Goal: Check status: Check status

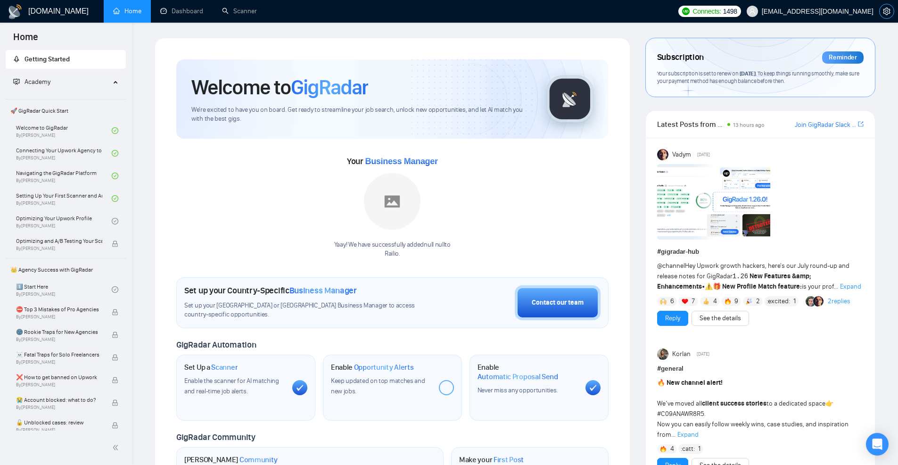
click at [889, 9] on icon "setting" at bounding box center [886, 12] width 7 height 8
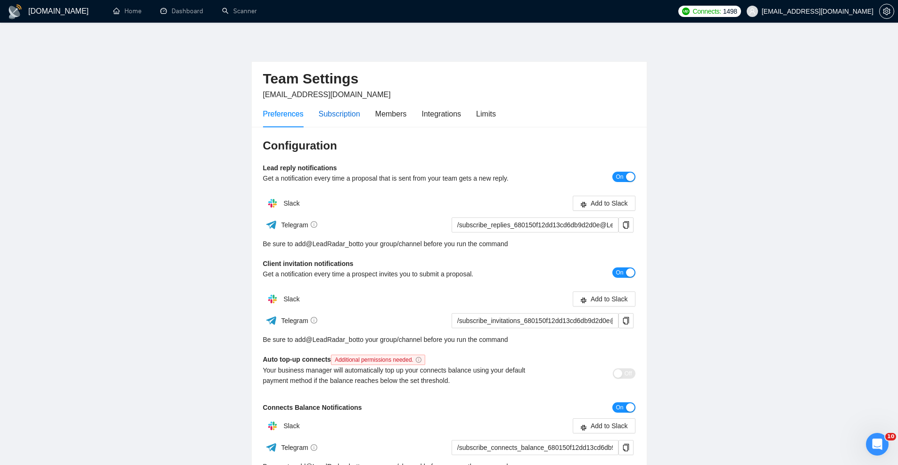
click at [341, 119] on div "Subscription" at bounding box center [340, 114] width 42 height 12
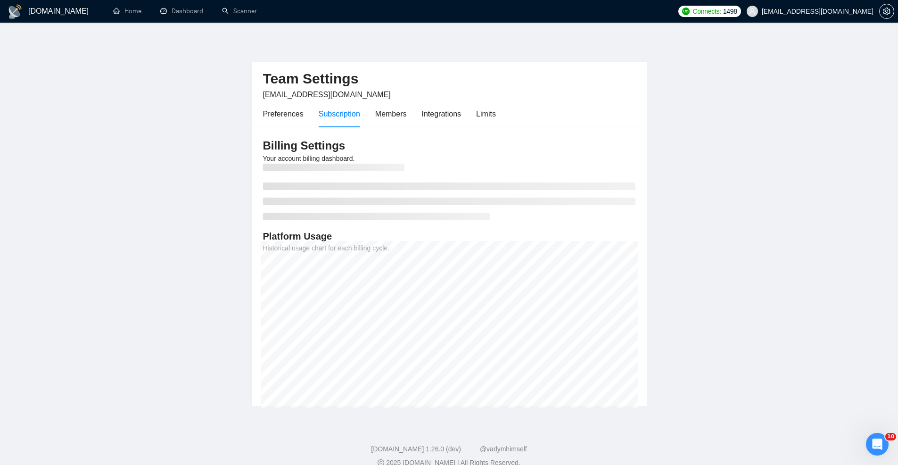
scroll to position [14, 0]
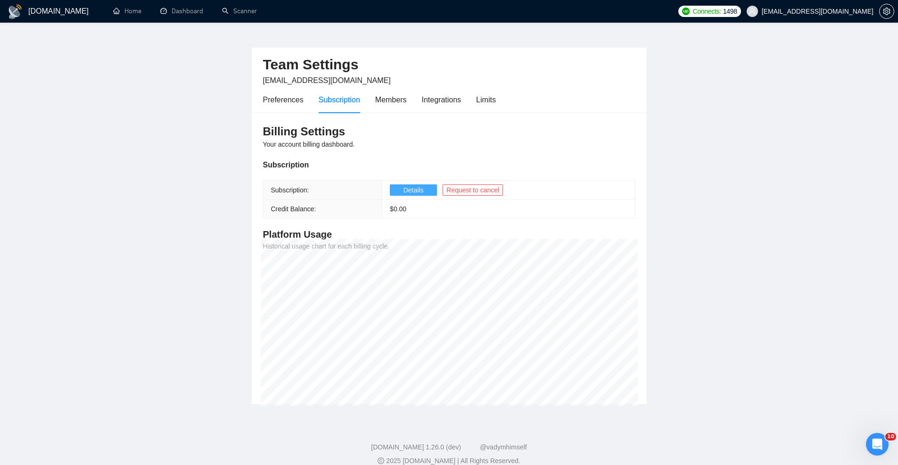
click at [404, 189] on span "Details" at bounding box center [414, 190] width 20 height 10
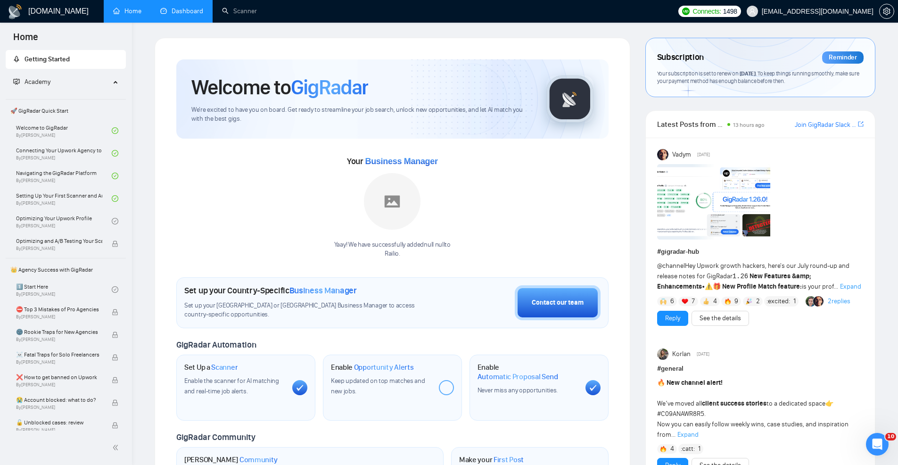
click at [180, 13] on link "Dashboard" at bounding box center [181, 11] width 43 height 8
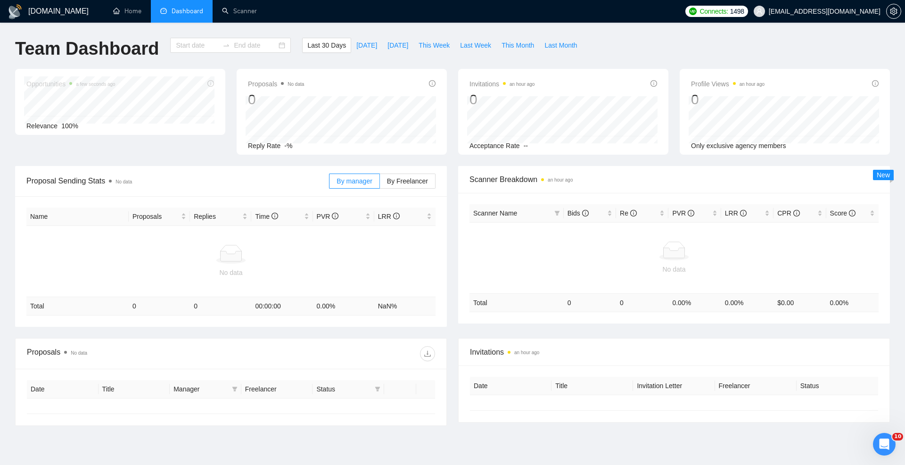
type input "2025-07-21"
type input "2025-08-20"
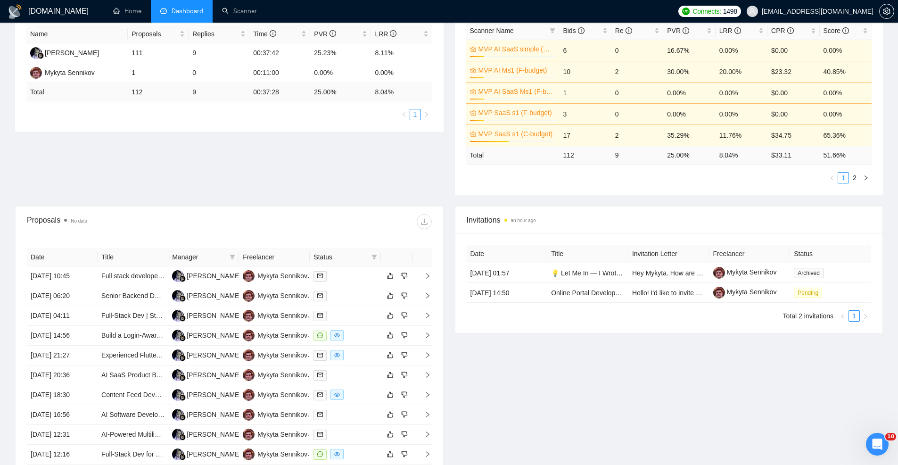
scroll to position [297, 0]
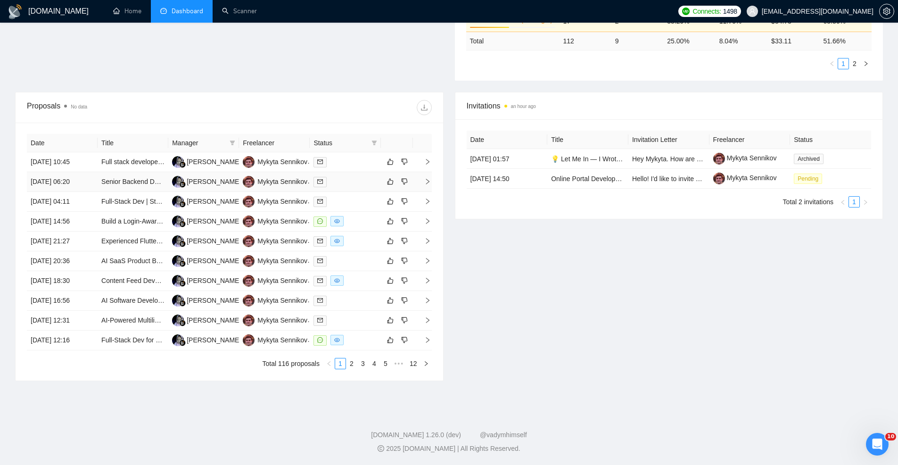
click at [352, 187] on div at bounding box center [345, 181] width 63 height 11
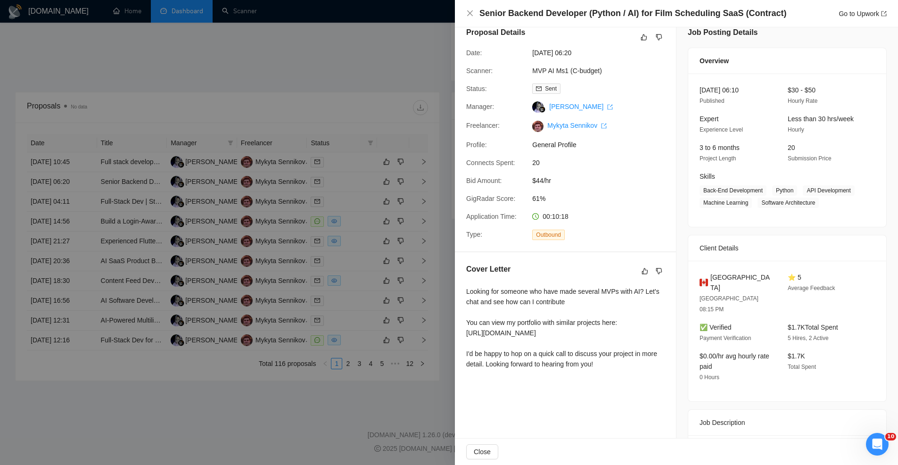
scroll to position [13, 0]
click at [232, 72] on div at bounding box center [449, 232] width 898 height 465
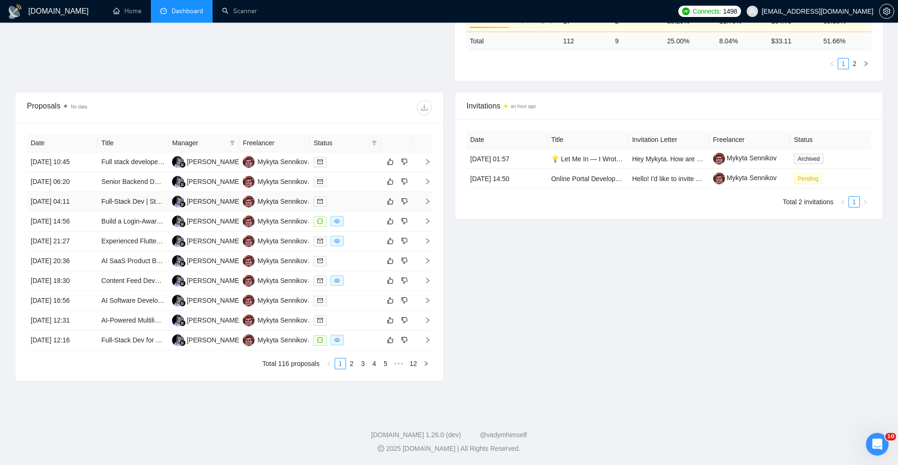
click at [349, 205] on div at bounding box center [345, 201] width 63 height 11
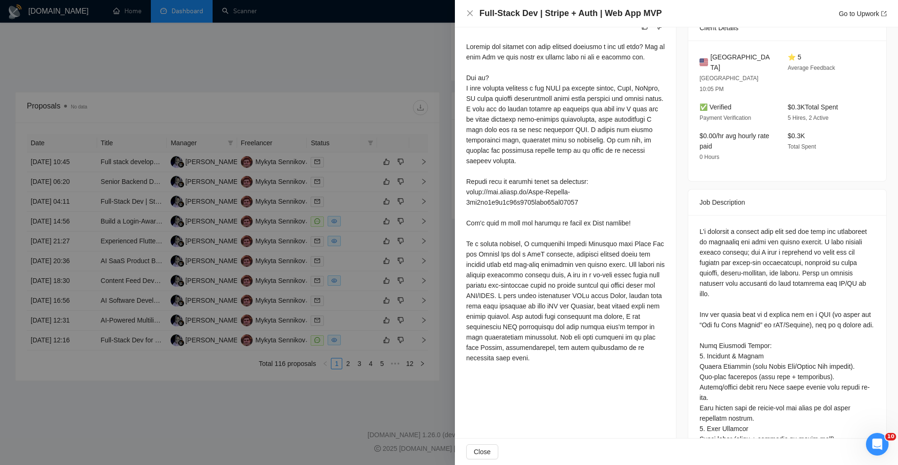
scroll to position [242, 0]
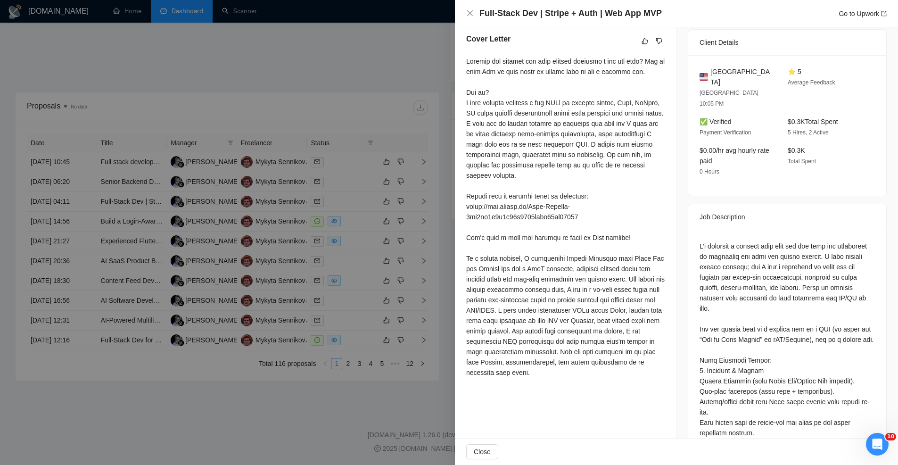
click at [378, 166] on div at bounding box center [449, 232] width 898 height 465
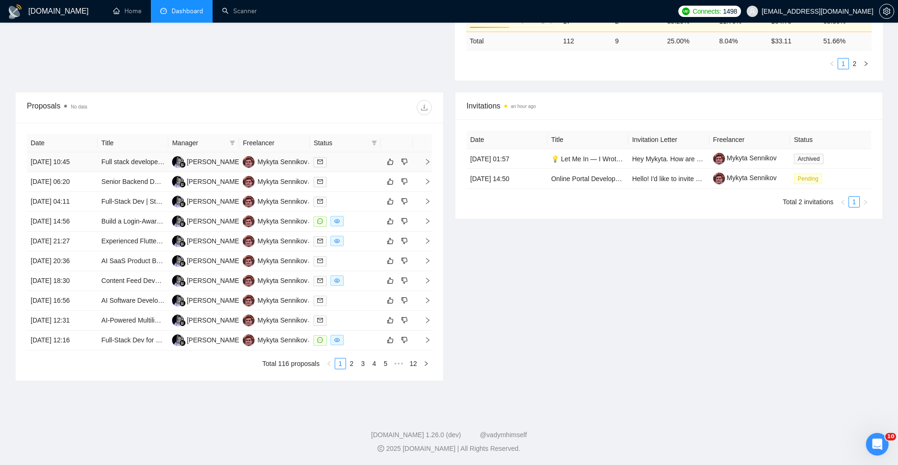
scroll to position [0, 0]
